Goal: Use online tool/utility: Utilize a website feature to perform a specific function

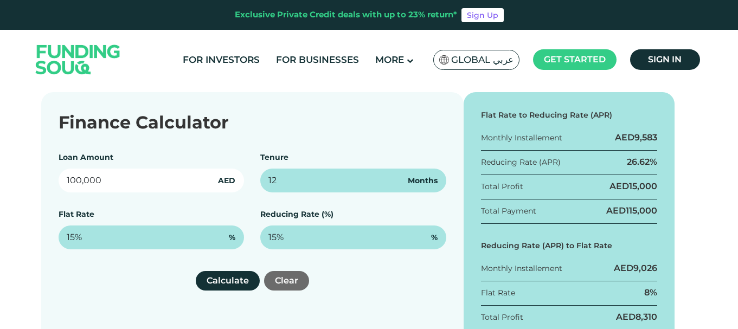
click at [116, 183] on input "100,000" at bounding box center [152, 181] width 186 height 24
type input "3,000,000"
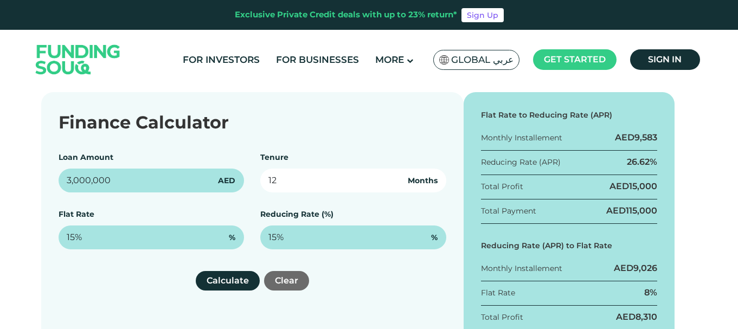
click at [280, 180] on input "12" at bounding box center [353, 181] width 186 height 24
type input "1"
type input "2"
type input "48"
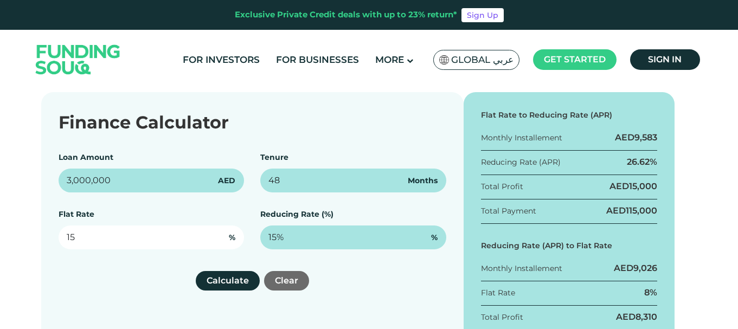
click at [183, 235] on input "15" at bounding box center [152, 238] width 186 height 24
type input "1"
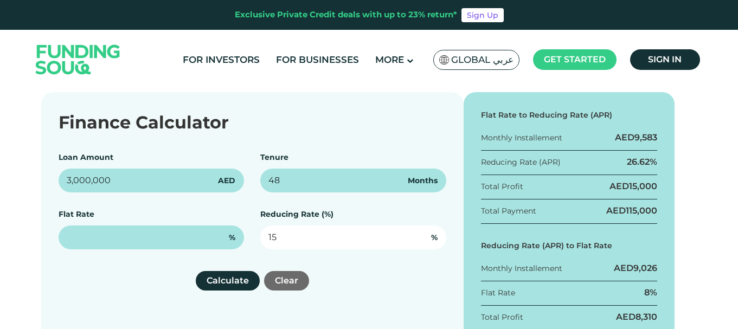
click at [308, 233] on input "15" at bounding box center [353, 238] width 186 height 24
type input "1"
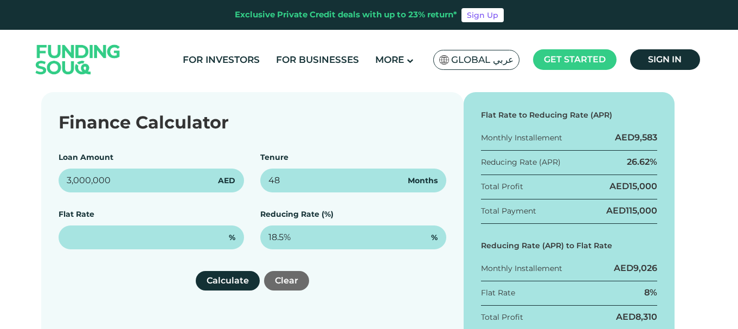
click at [351, 271] on div "Finance Calculator Loan Amount 3,000,000 AED Tenure 48 Months Flat Rate % Reduc…" at bounding box center [252, 234] width 423 height 285
click at [234, 280] on button "Calculate" at bounding box center [228, 281] width 64 height 20
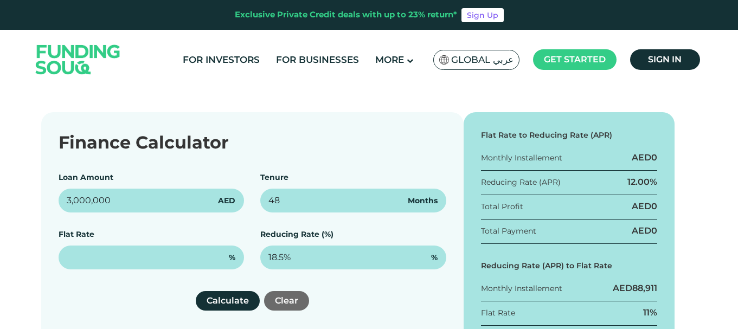
scroll to position [163, 0]
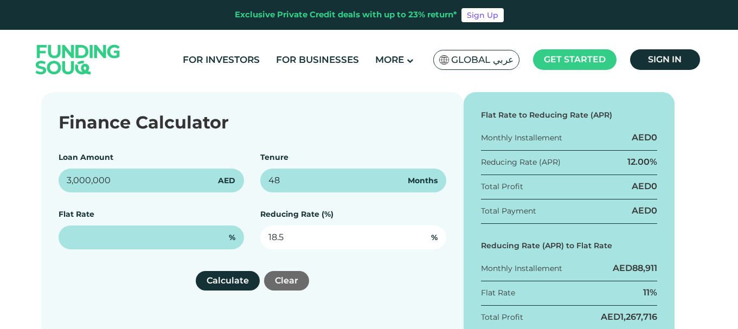
click at [311, 240] on input "18.5" at bounding box center [353, 238] width 186 height 24
type input "1"
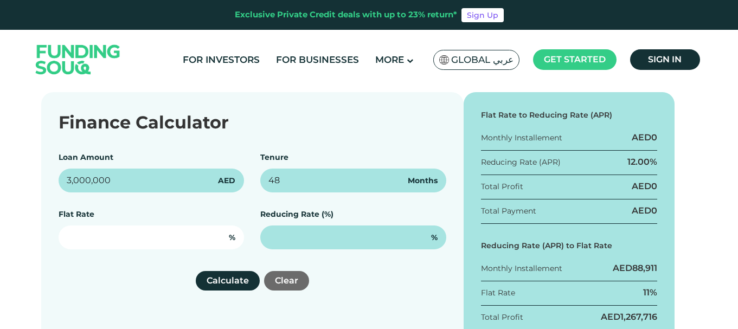
click at [172, 244] on input "text" at bounding box center [152, 238] width 186 height 24
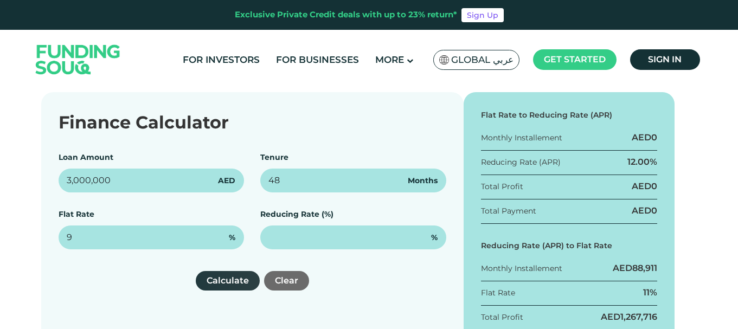
type input "9%"
click at [229, 284] on button "Calculate" at bounding box center [228, 281] width 64 height 20
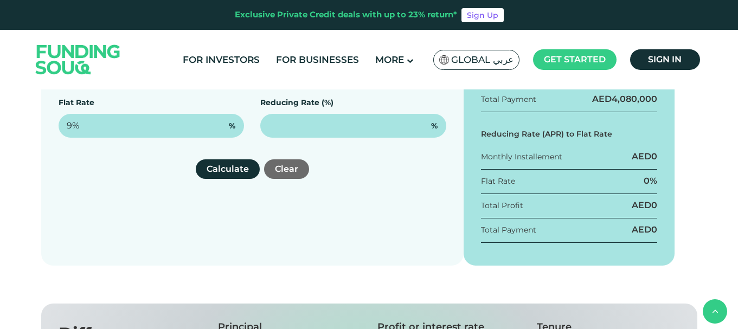
scroll to position [271, 0]
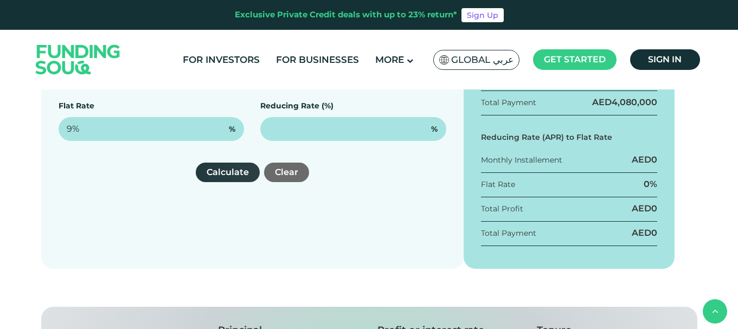
click at [234, 176] on button "Calculate" at bounding box center [228, 173] width 64 height 20
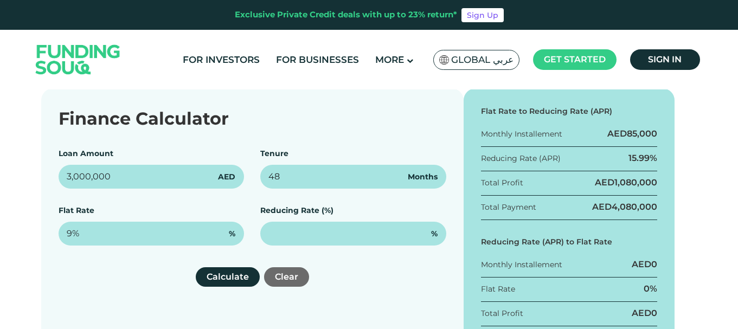
scroll to position [163, 0]
